Goal: Navigation & Orientation: Find specific page/section

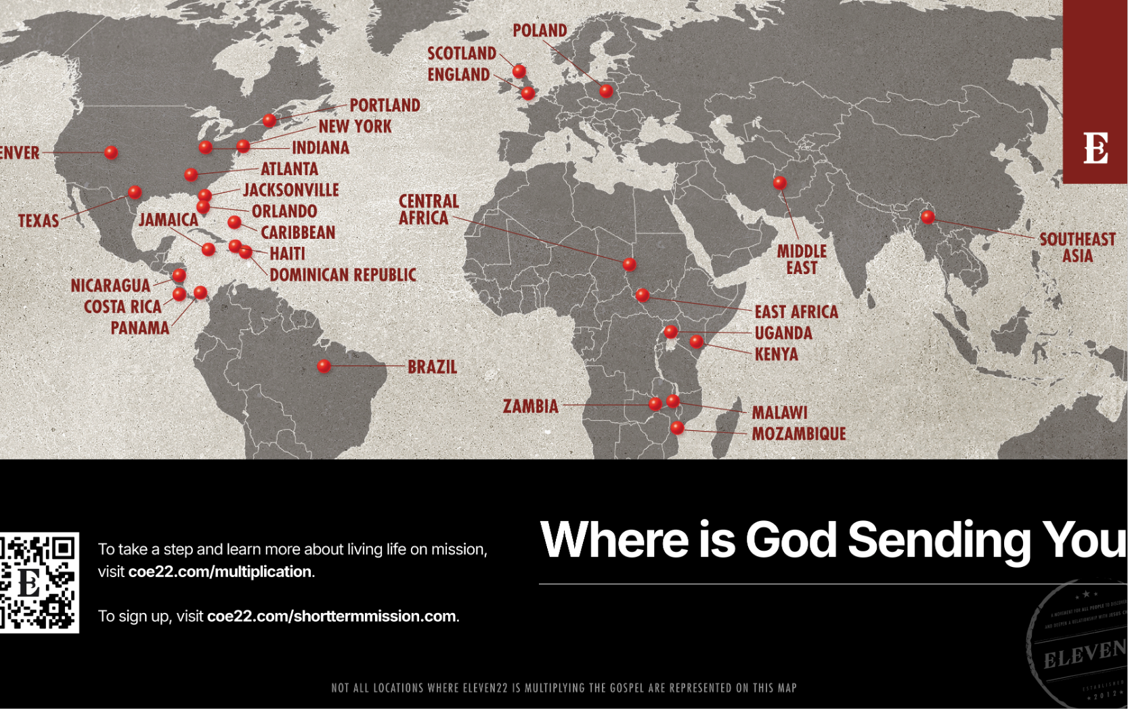
click at [512, 423] on div "Slideshow" at bounding box center [564, 354] width 1128 height 709
